Goal: Task Accomplishment & Management: Use online tool/utility

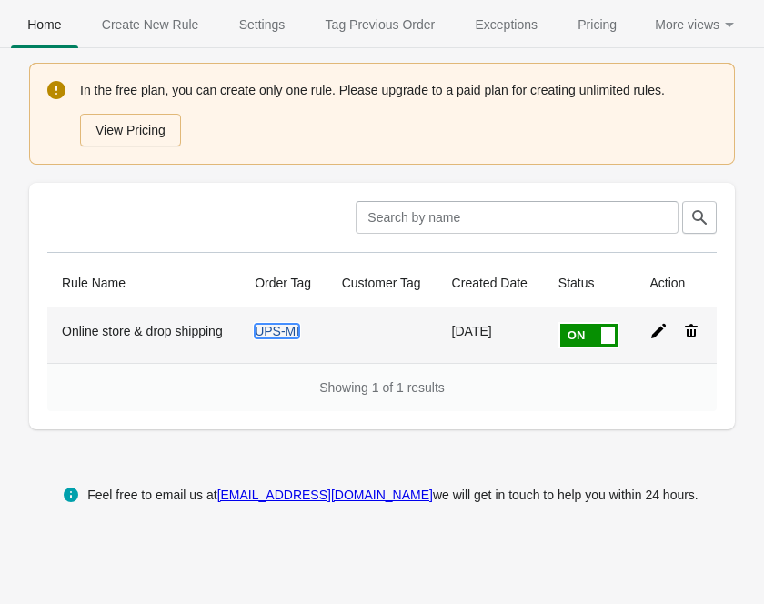
click at [281, 333] on link "UPS-MI" at bounding box center [277, 331] width 45 height 15
click at [666, 326] on icon at bounding box center [658, 331] width 18 height 18
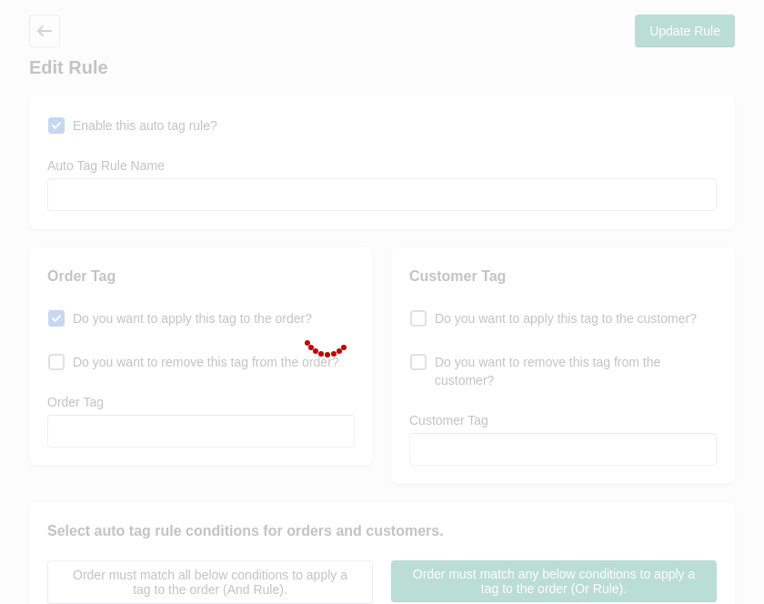
type input "Online store & drop shipping"
checkbox input "true"
type input "UPS-MI"
select select "5"
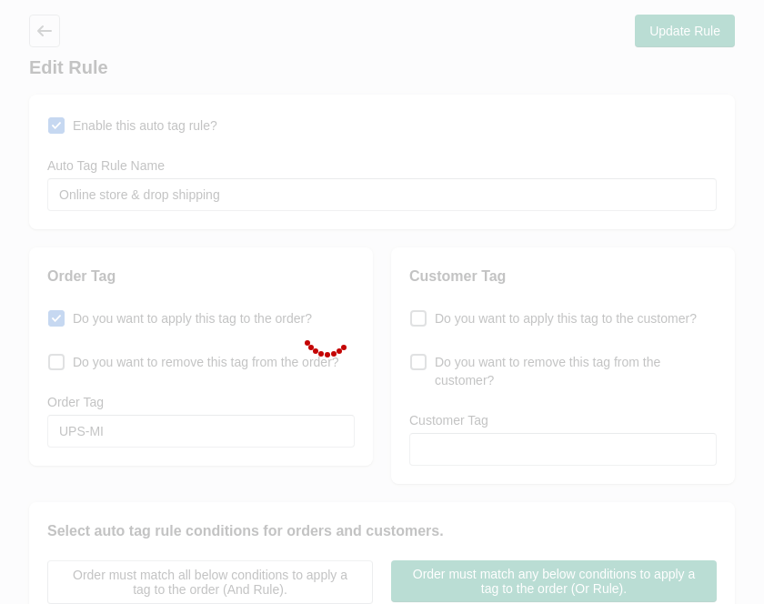
select select "5"
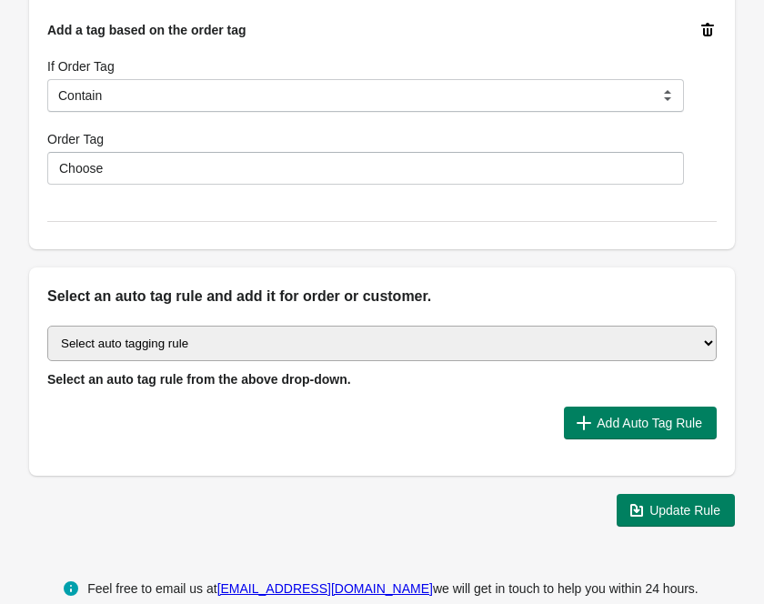
scroll to position [2138, 0]
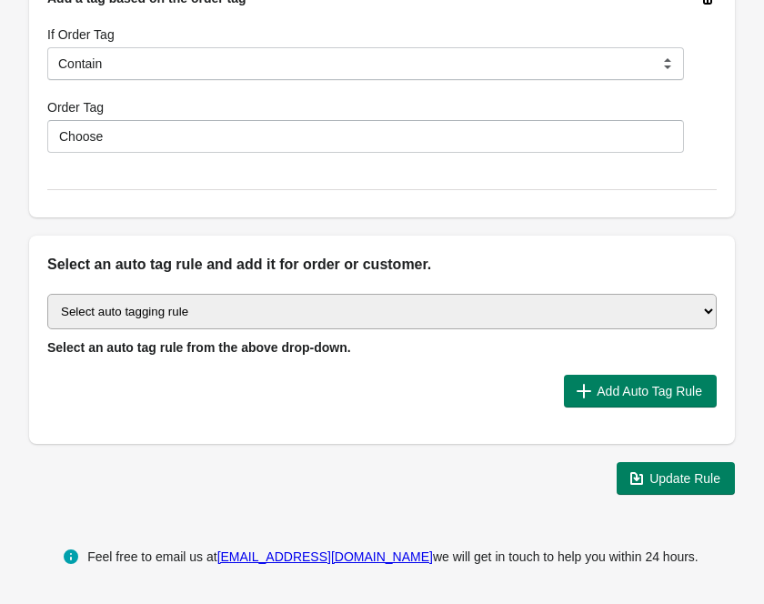
click at [709, 312] on select "Select auto tagging rule Tag by order amount Tag based on the order count (Volu…" at bounding box center [381, 311] width 669 height 35
select select "49"
click at [47, 294] on select "Select auto tagging rule Tag by order amount Tag based on the order count (Volu…" at bounding box center [381, 311] width 669 height 35
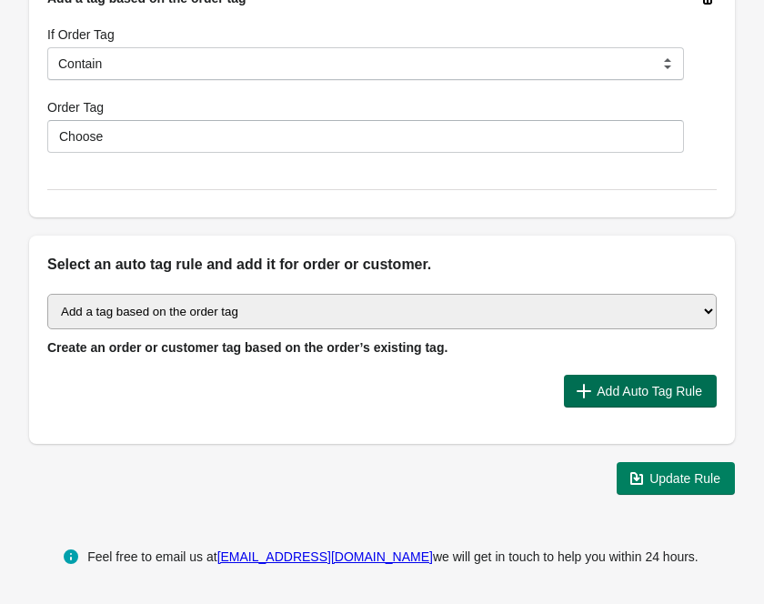
click at [629, 393] on span "Add Auto Tag Rule" at bounding box center [648, 391] width 105 height 15
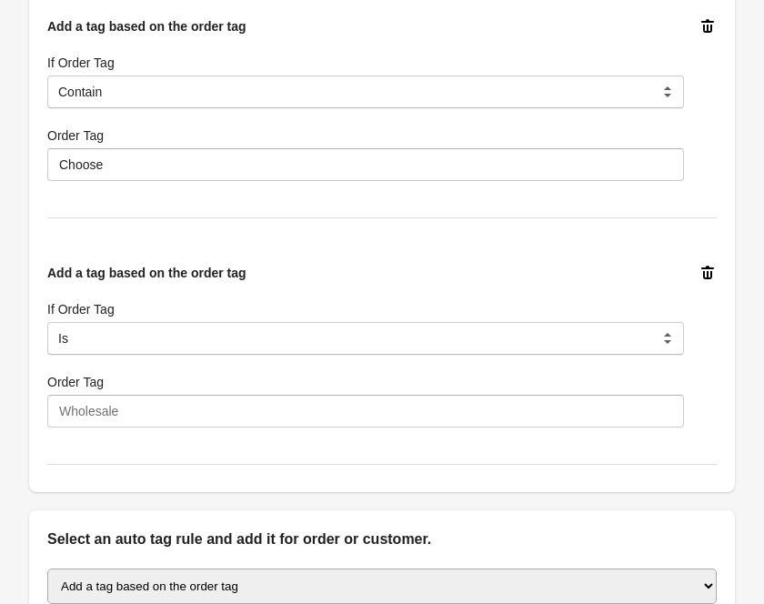
scroll to position [2094, 0]
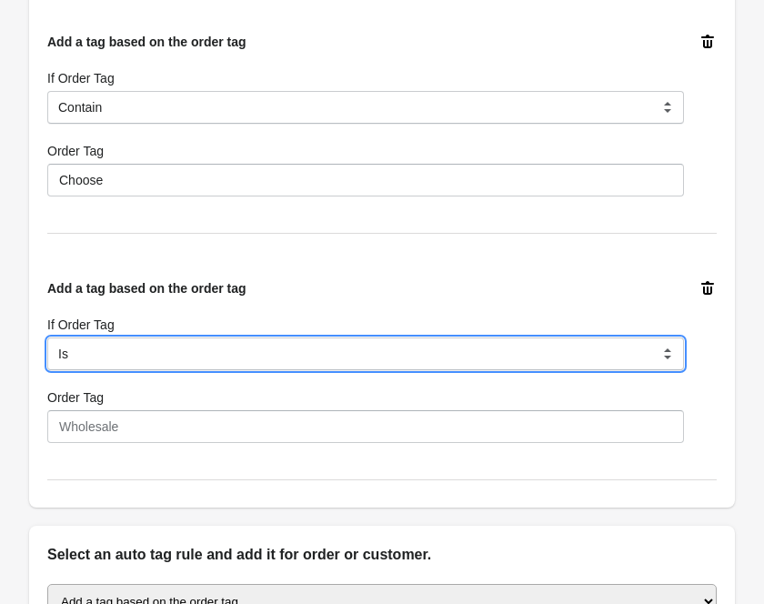
click at [670, 350] on select "Is Contain Is Not Is Not Contain Start With" at bounding box center [365, 353] width 636 height 33
select select "5"
click at [47, 337] on select "Is Contain Is Not Is Not Contain Start With" at bounding box center [365, 353] width 636 height 33
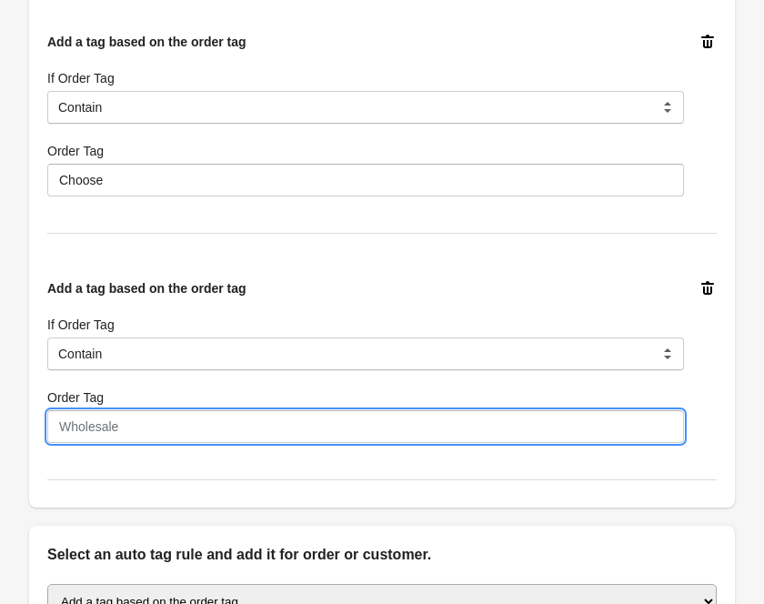
click at [221, 425] on input "Order Tag" at bounding box center [365, 426] width 636 height 33
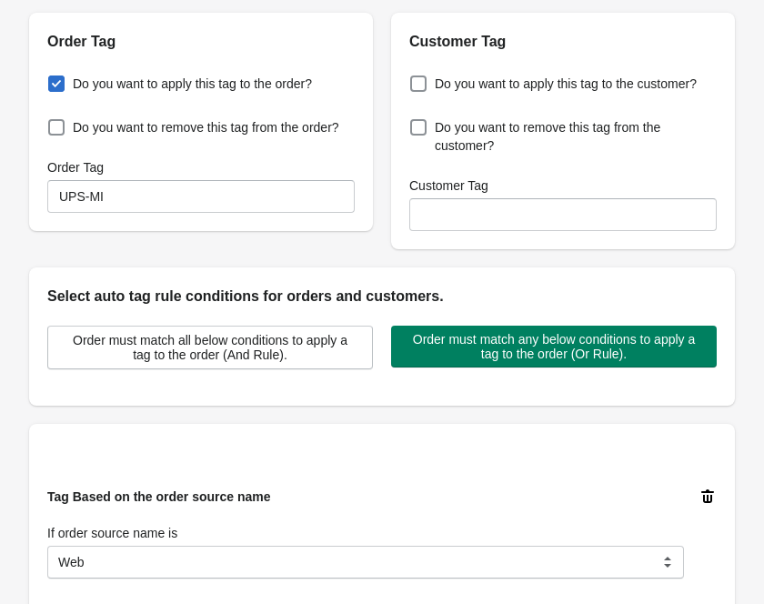
scroll to position [0, 0]
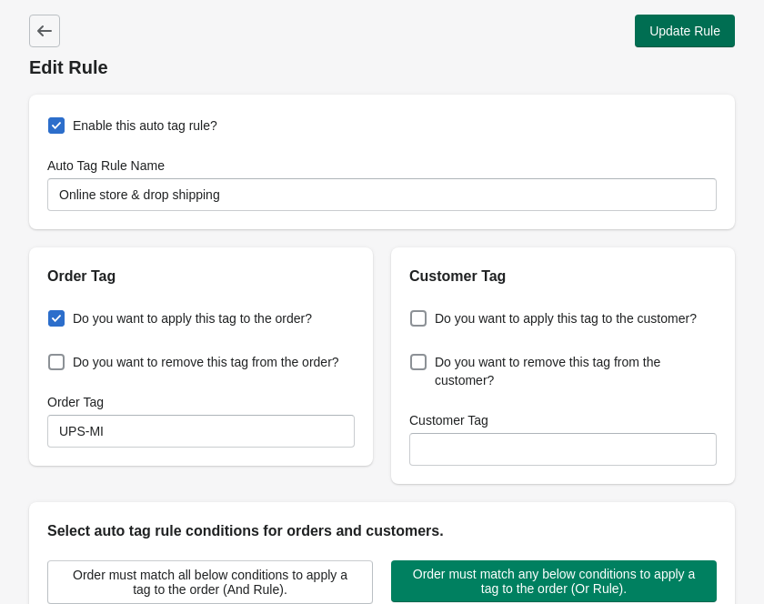
type input "Nordstrom"
click at [673, 31] on span "Update Rule" at bounding box center [684, 31] width 71 height 15
